Goal: Check status: Check status

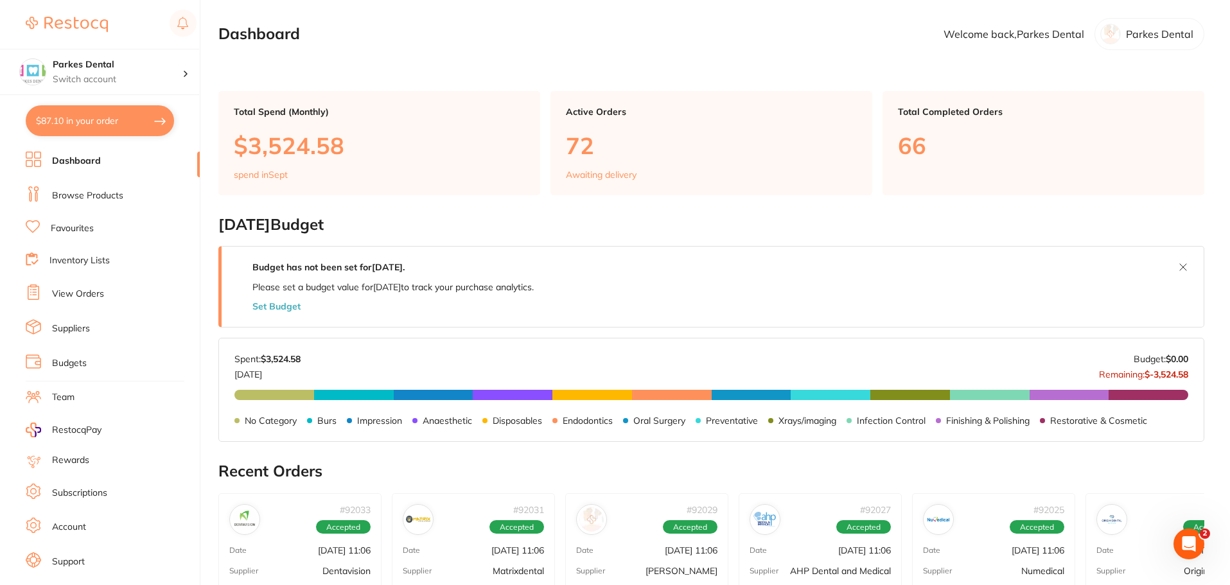
click at [102, 129] on button "$87.10 in your order" at bounding box center [100, 120] width 148 height 31
checkbox input "true"
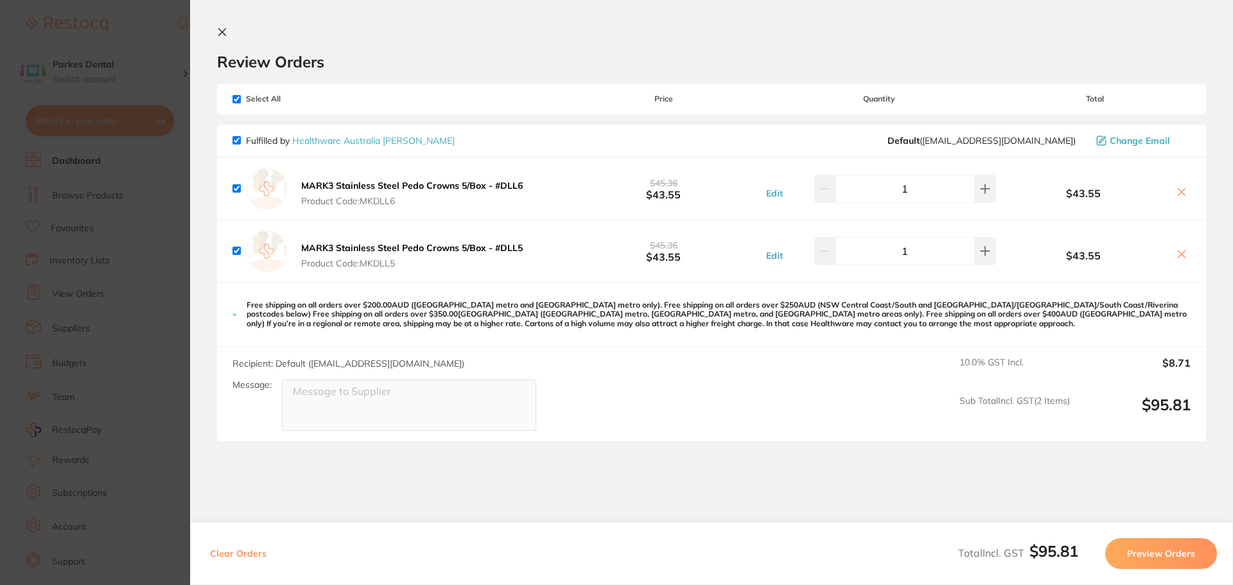
click at [107, 276] on section "Update RRP Set your pre negotiated price for this item. Item Agreed RRP (excl. …" at bounding box center [616, 292] width 1233 height 585
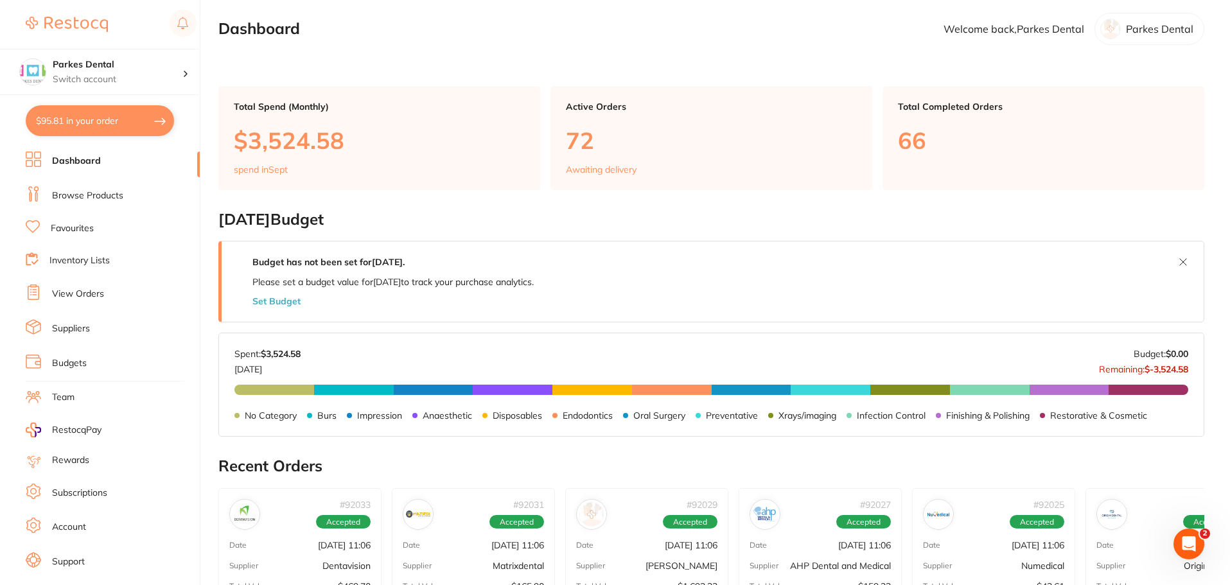
click at [97, 292] on link "View Orders" at bounding box center [78, 294] width 52 height 13
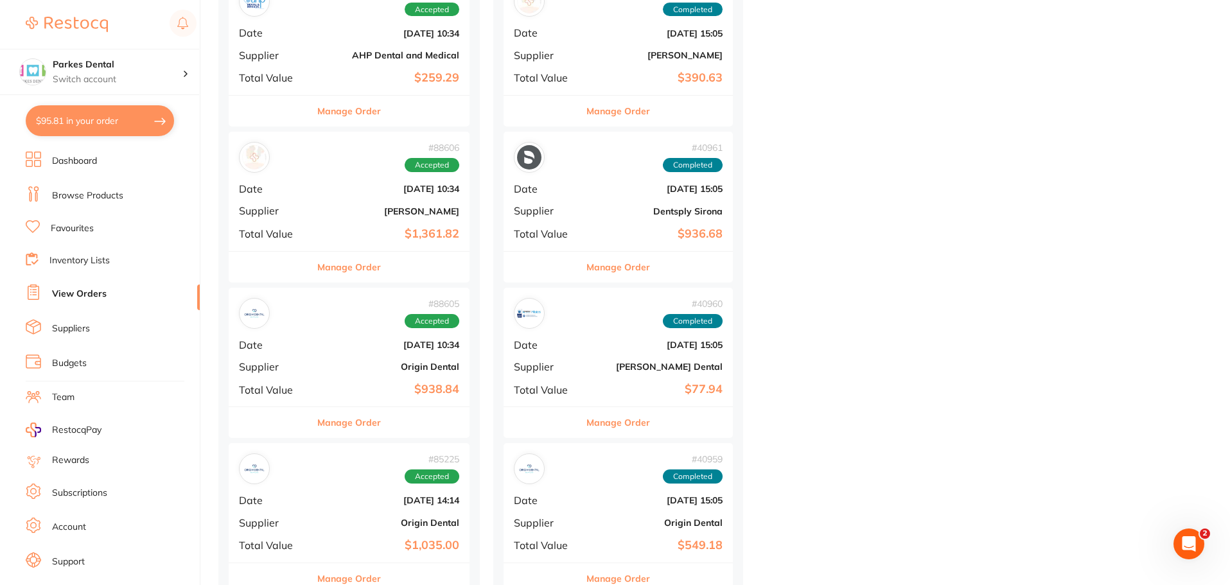
scroll to position [1670, 0]
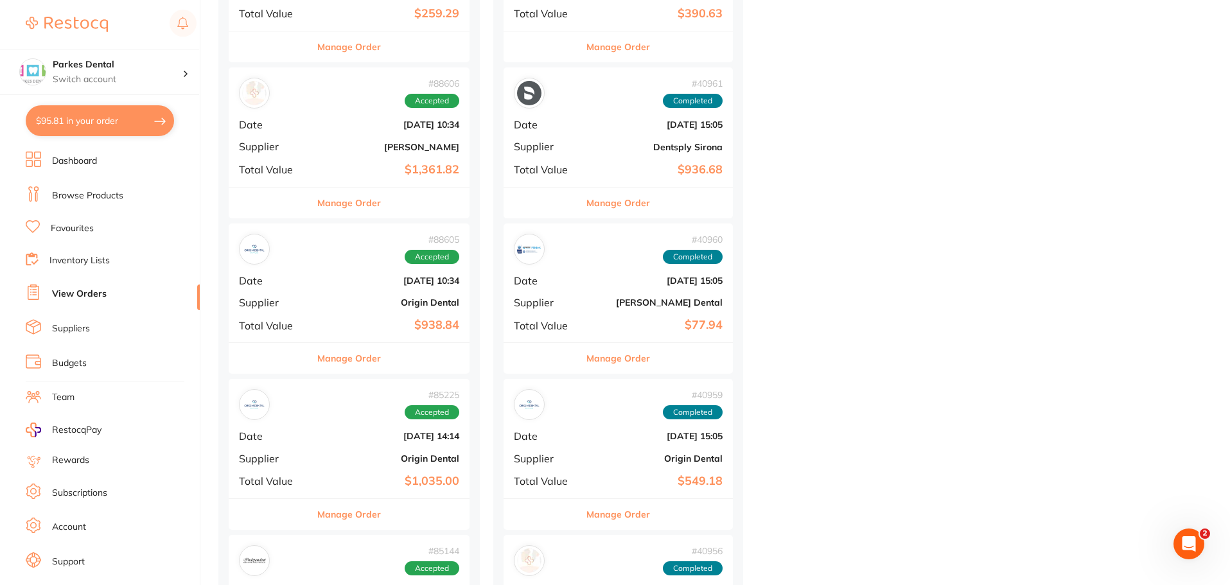
click at [333, 323] on b "$938.84" at bounding box center [389, 325] width 140 height 13
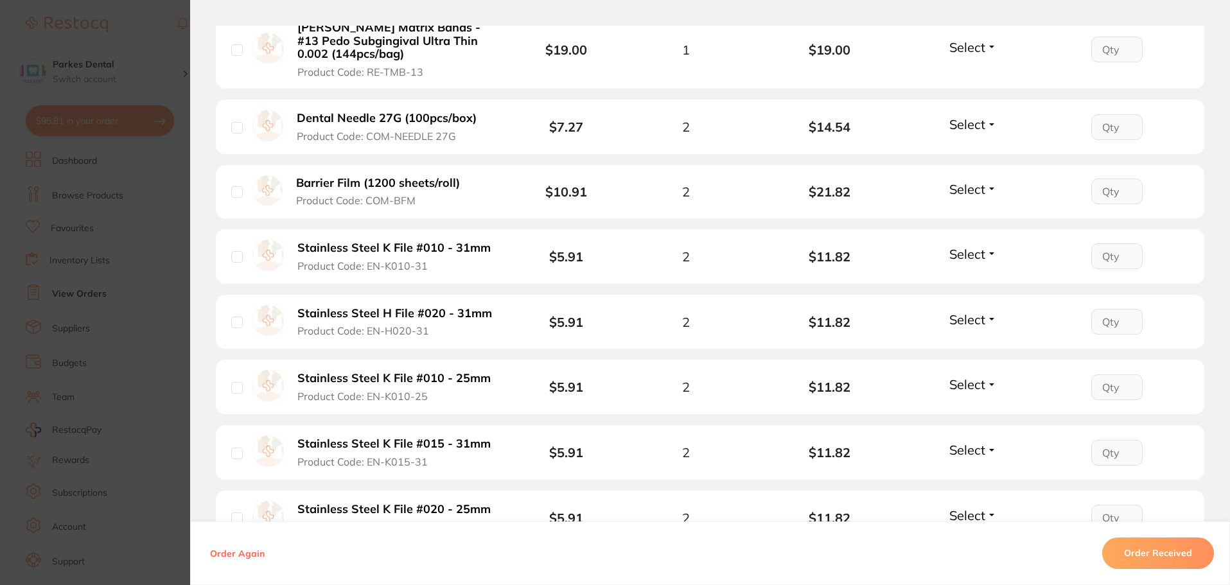
scroll to position [899, 0]
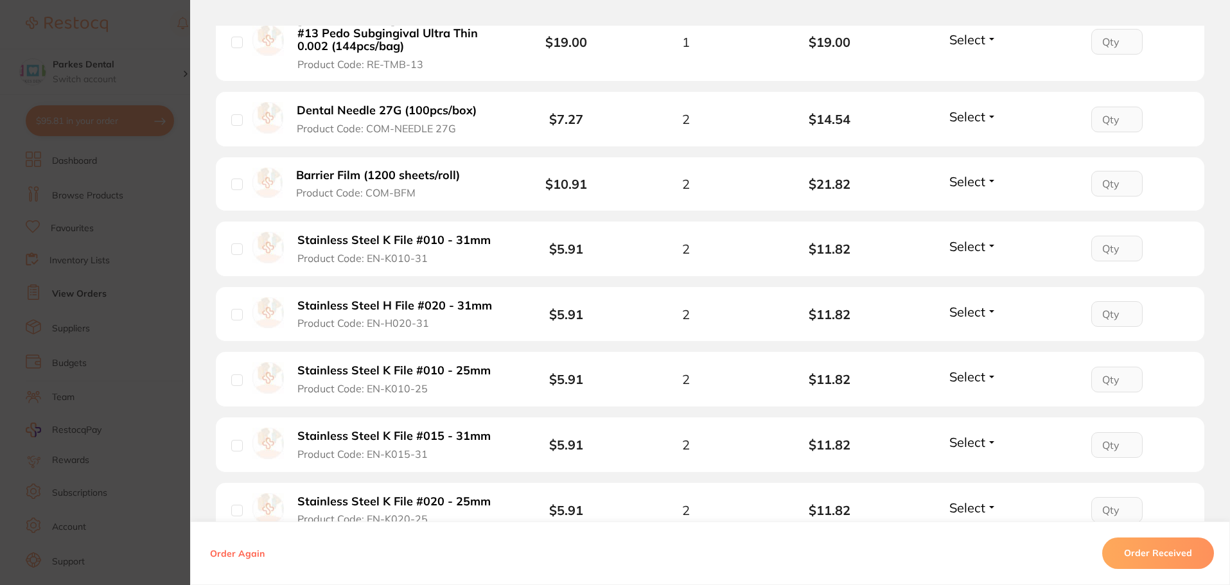
click at [137, 304] on section "Order ID: Restocq- 88605 Order Information Accepted Order Order Date [DATE] 10:…" at bounding box center [615, 292] width 1230 height 585
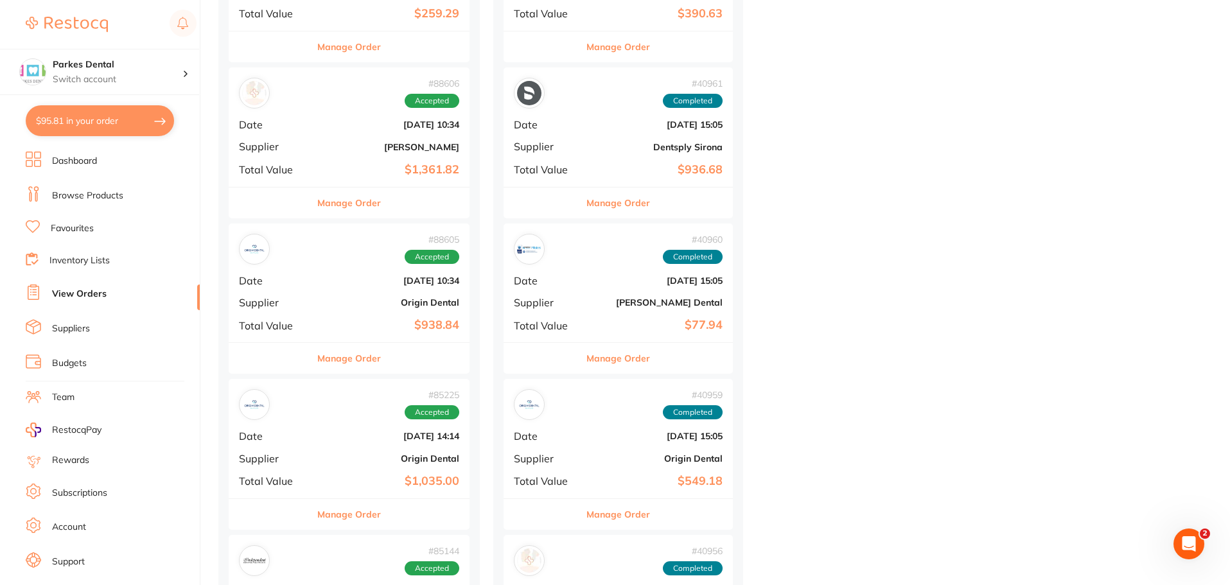
click at [383, 435] on b "[DATE] 14:14" at bounding box center [389, 436] width 140 height 10
click at [383, 435] on section at bounding box center [615, 292] width 1230 height 585
click at [352, 291] on div "# 88605 Accepted Date [DATE] 10:34 Supplier Origin Dental Total Value $938.84" at bounding box center [349, 283] width 241 height 119
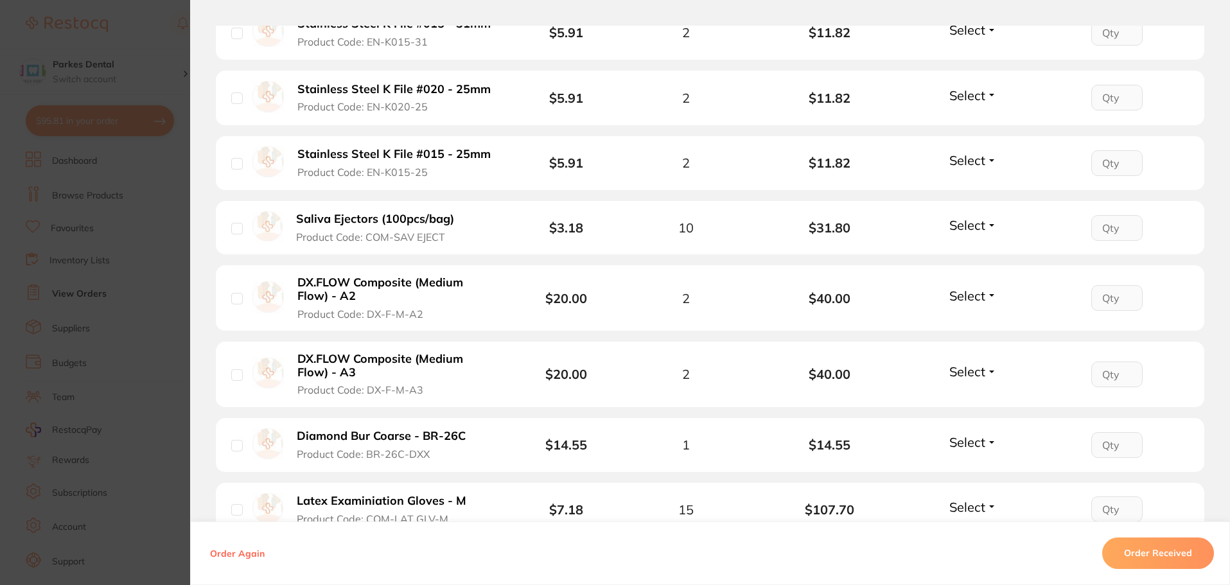
scroll to position [1477, 0]
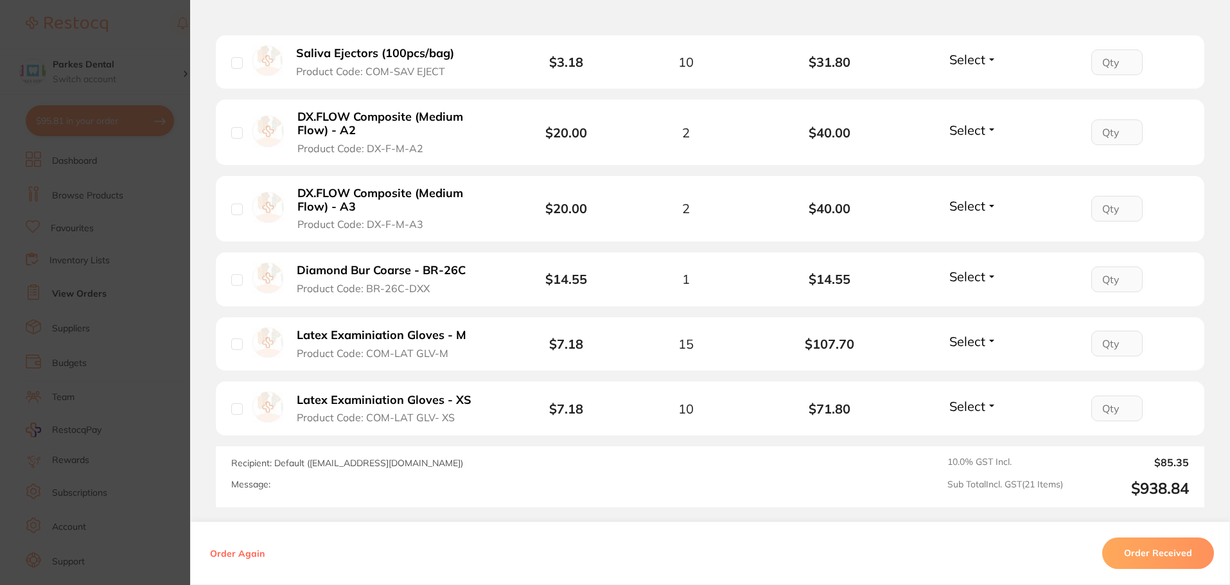
click at [145, 203] on section "Order ID: Restocq- 88605 Order Information Accepted Order Order Date [DATE] 10:…" at bounding box center [615, 292] width 1230 height 585
